Goal: Find specific page/section

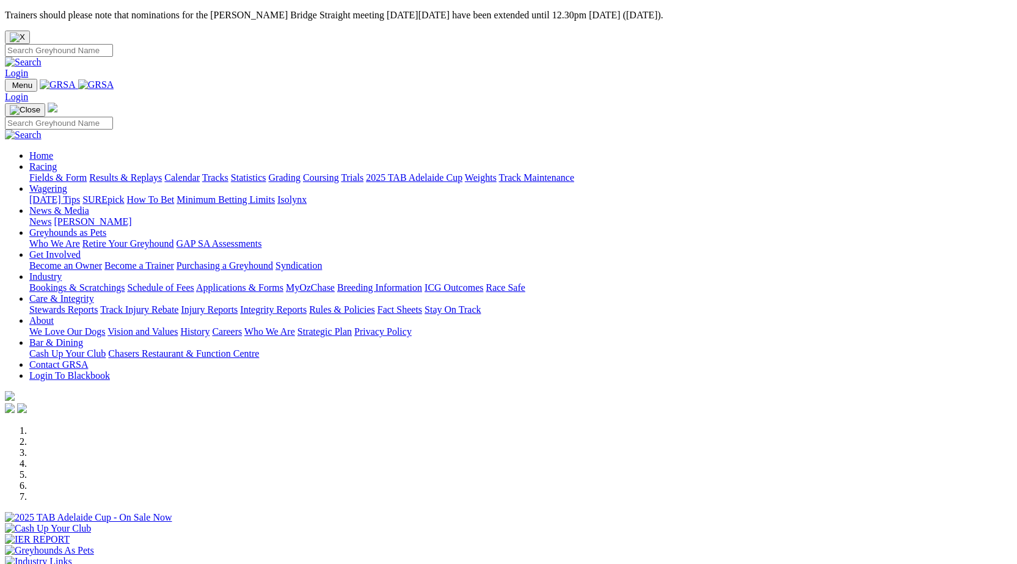
click at [307, 304] on link "Integrity Reports" at bounding box center [273, 309] width 67 height 10
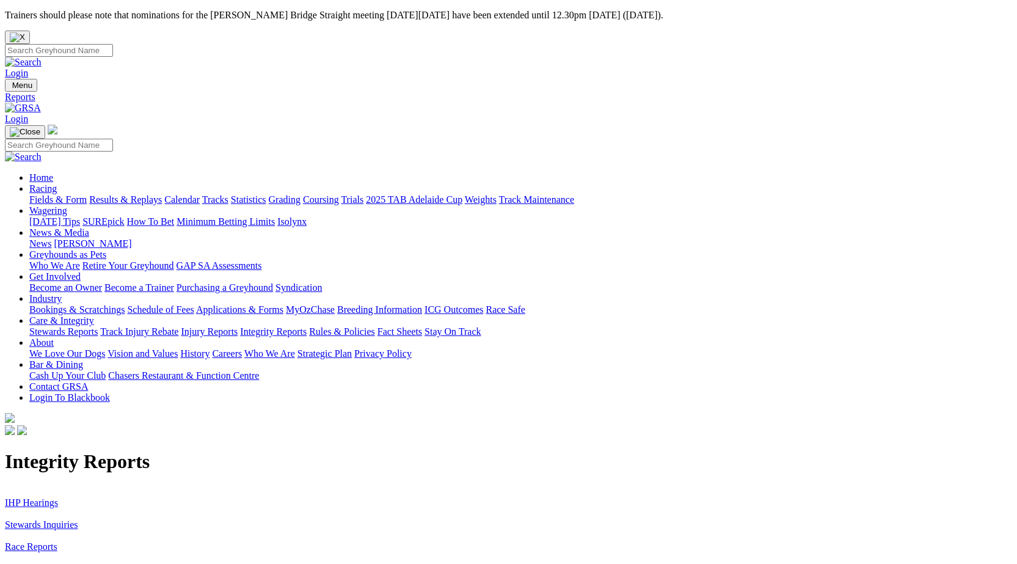
click at [78, 519] on link "Stewards Inquiries" at bounding box center [41, 524] width 73 height 10
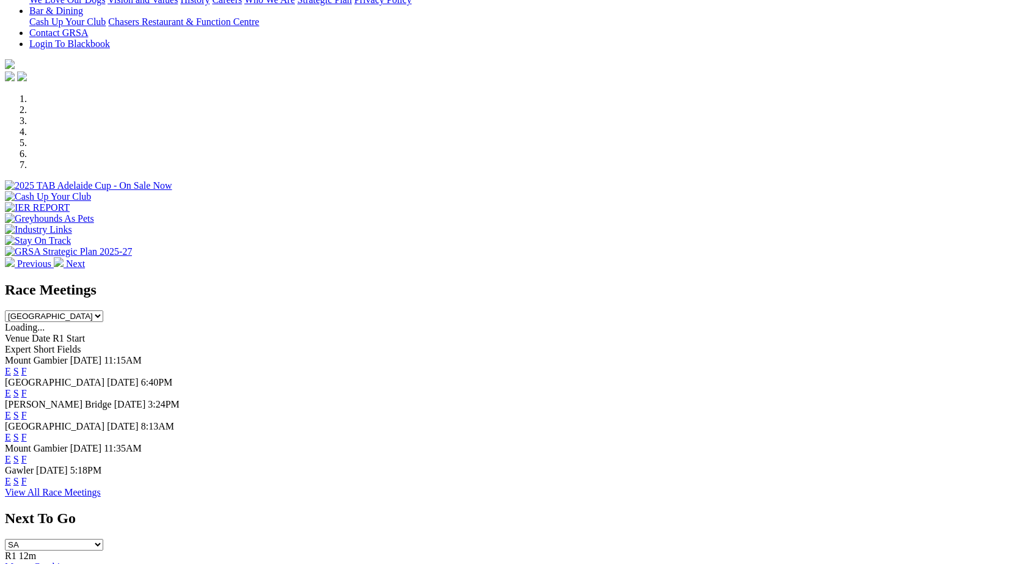
scroll to position [353, 0]
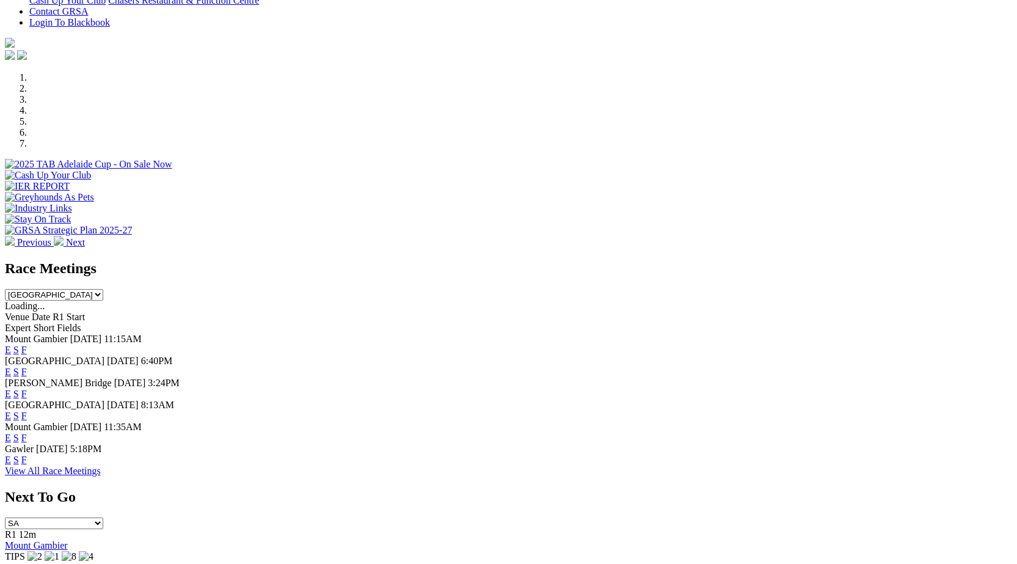
click at [27, 410] on link "F" at bounding box center [23, 415] width 5 height 10
